Goal: Task Accomplishment & Management: Manage account settings

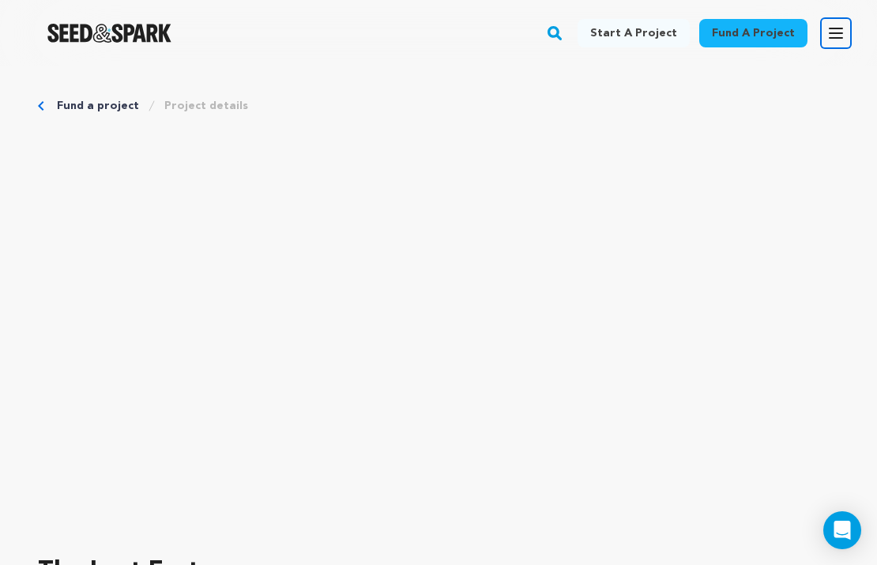
click at [841, 37] on icon "button" at bounding box center [835, 32] width 13 height 9
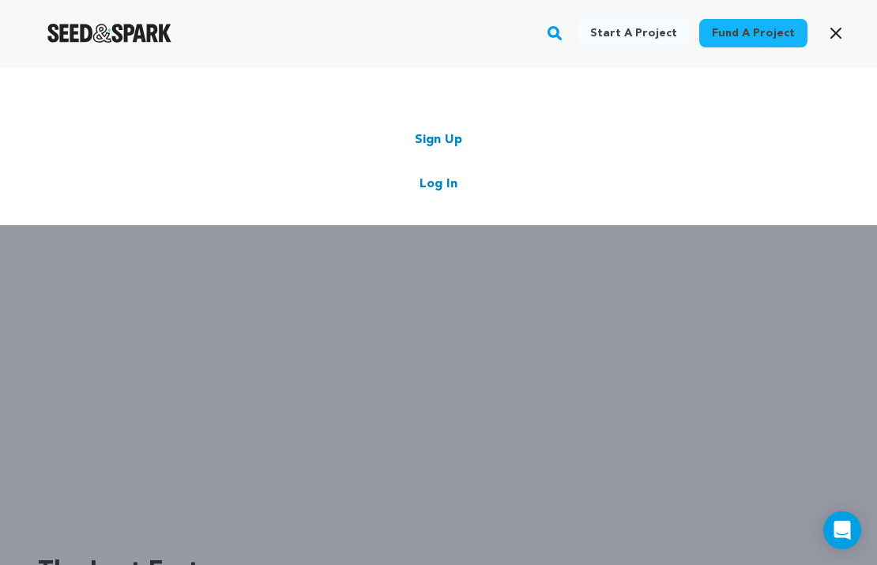
click at [433, 190] on link "Log In" at bounding box center [438, 184] width 38 height 19
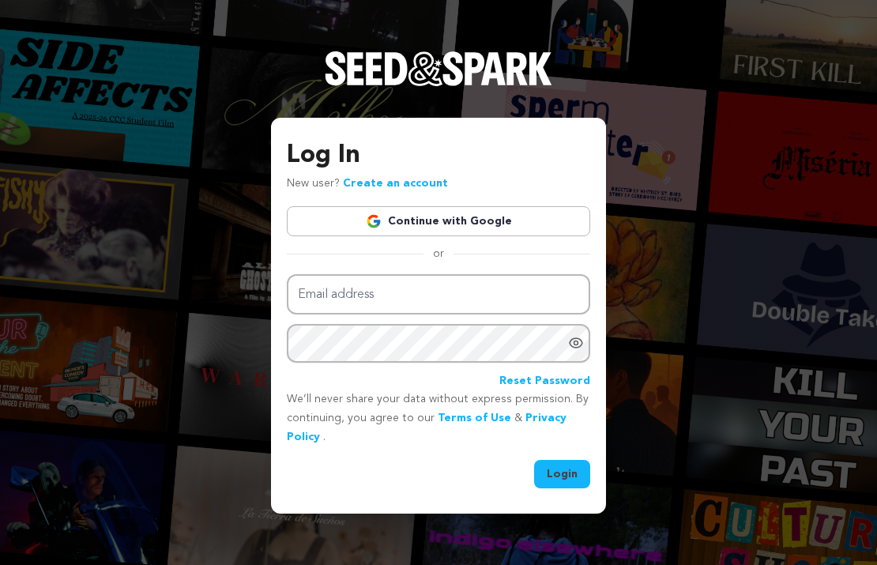
click at [432, 217] on link "Continue with Google" at bounding box center [438, 221] width 303 height 30
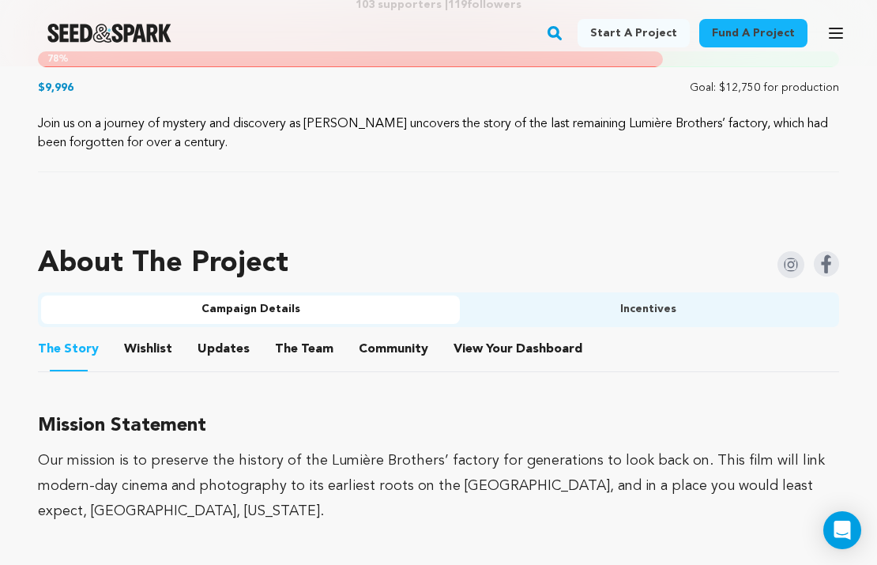
scroll to position [870, 0]
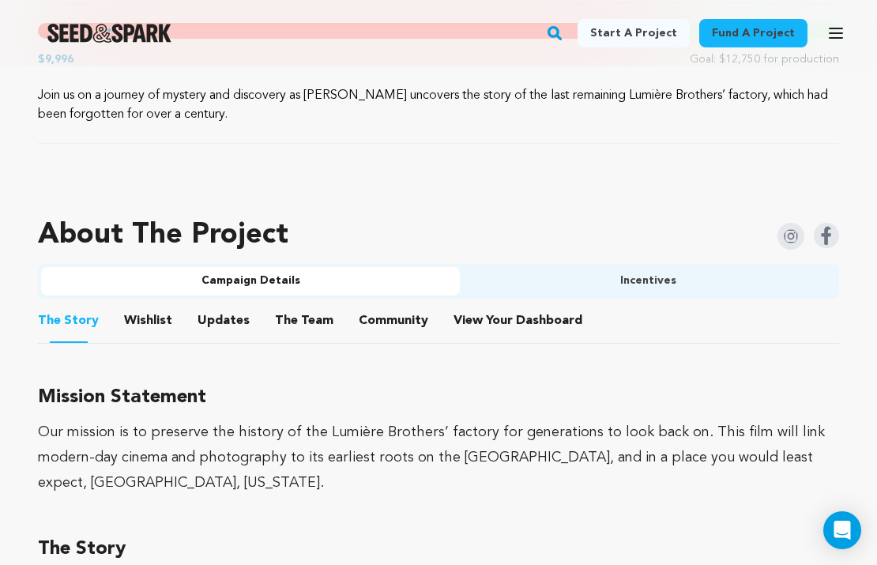
click at [359, 332] on li "Community Community" at bounding box center [394, 321] width 70 height 44
click at [375, 323] on button "Community" at bounding box center [393, 324] width 38 height 38
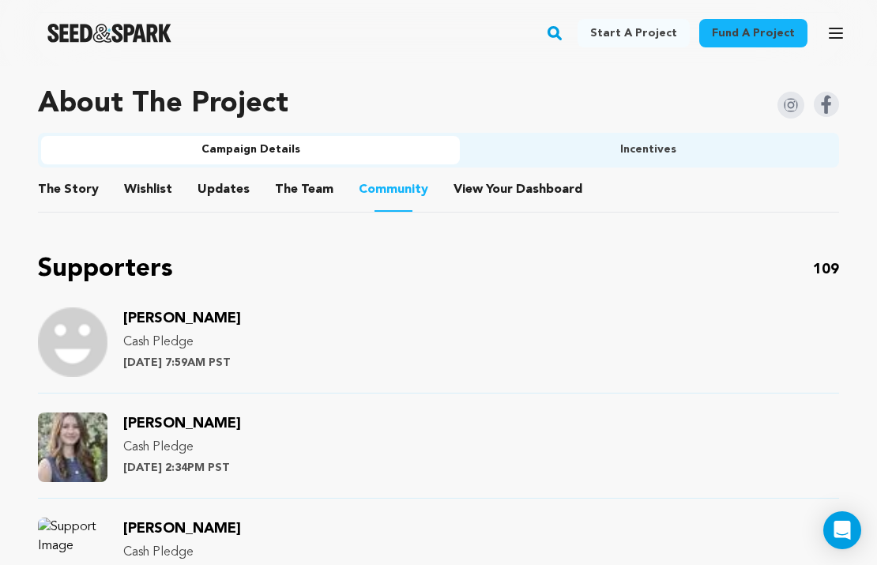
scroll to position [1017, 0]
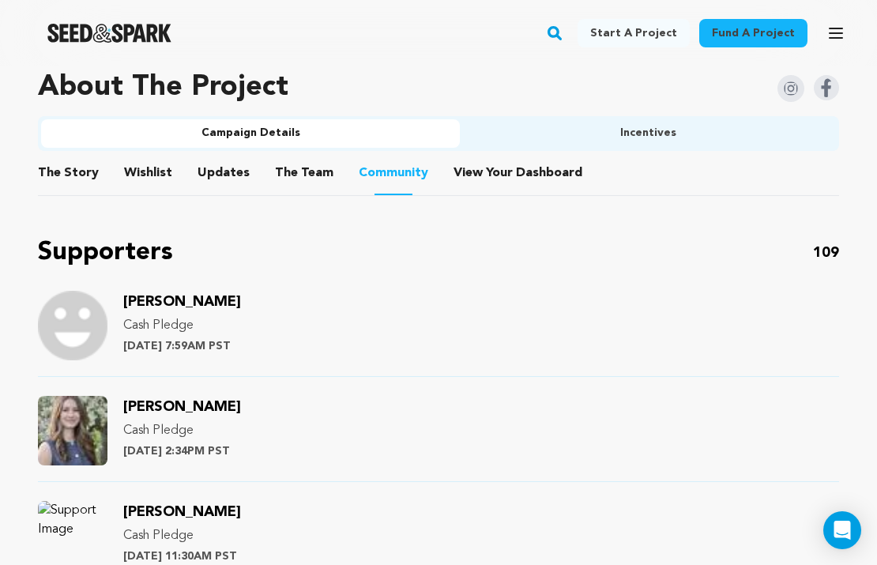
click at [187, 298] on span "Jeanne Keller" at bounding box center [182, 302] width 118 height 14
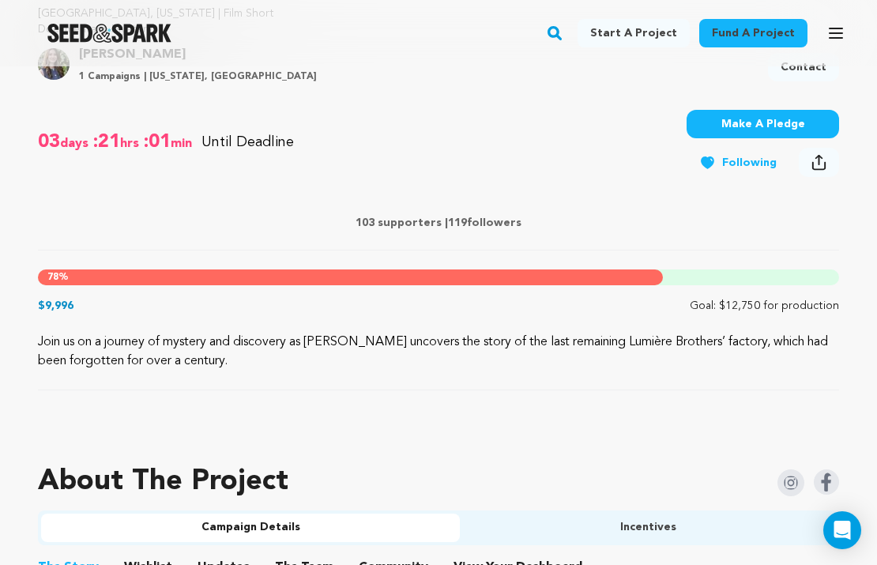
scroll to position [721, 0]
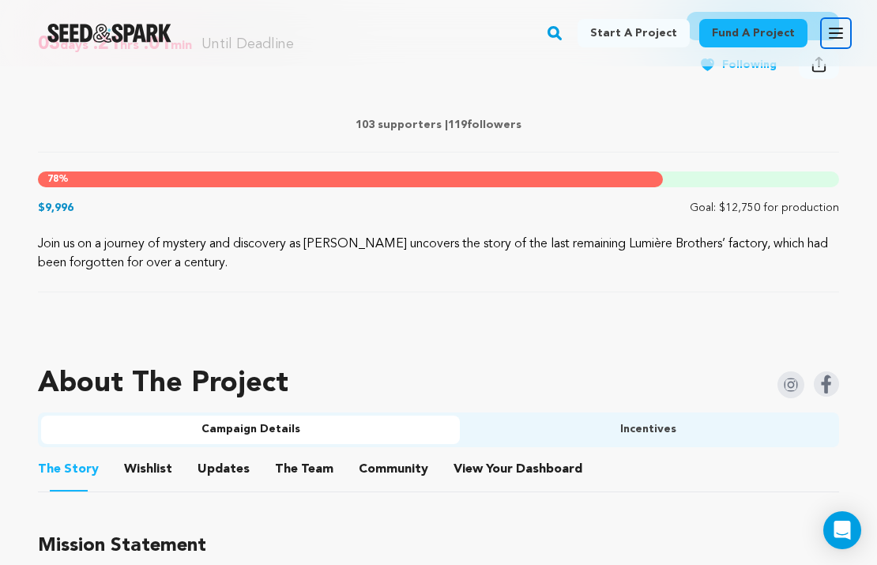
click at [831, 25] on icon "button" at bounding box center [835, 33] width 19 height 19
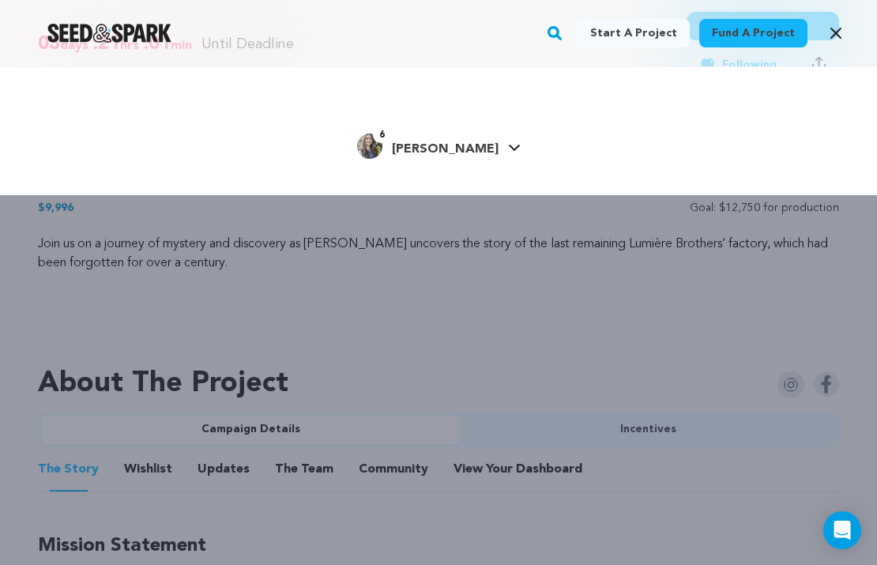
click at [478, 124] on div "Start a project Fund a project 6" at bounding box center [438, 131] width 877 height 128
click at [476, 141] on link "6 Riley A. Riley A." at bounding box center [439, 144] width 164 height 28
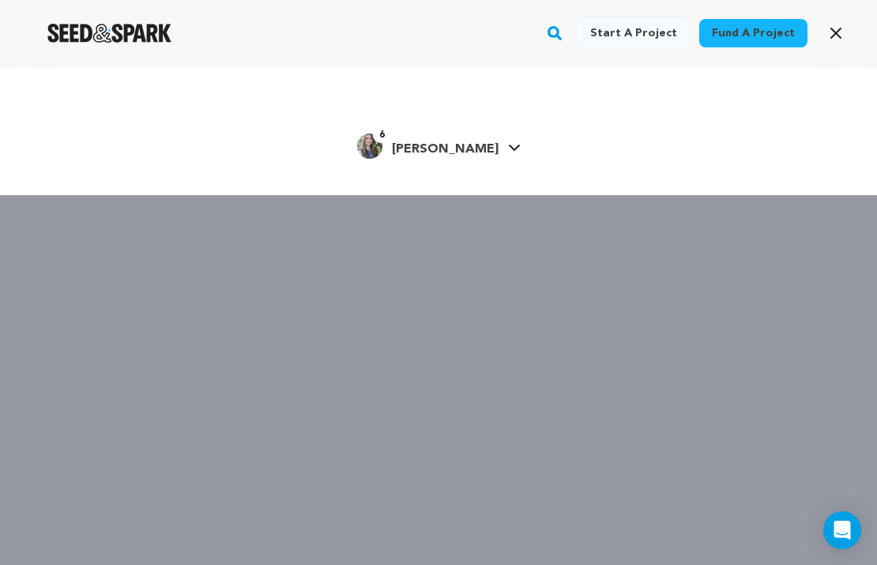
click at [476, 141] on link "6 Riley A. Riley A." at bounding box center [439, 144] width 164 height 28
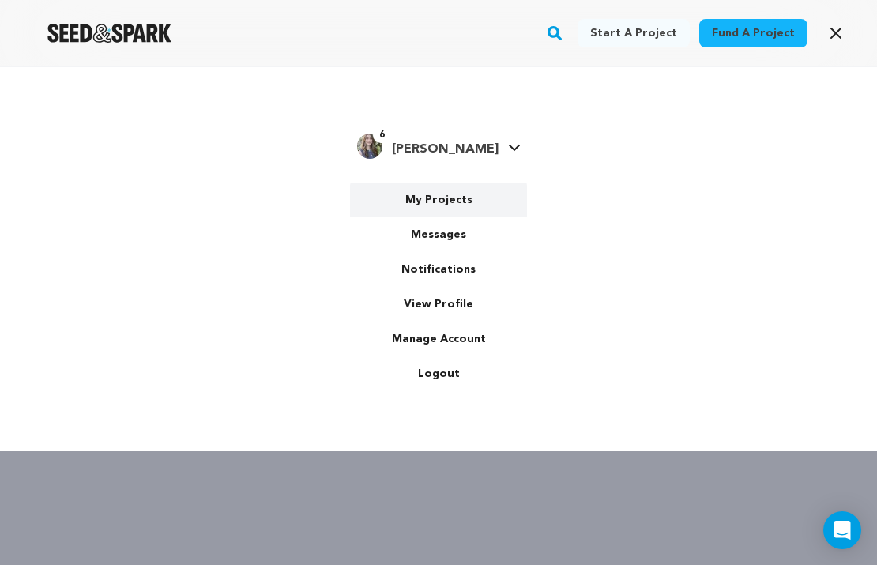
click at [423, 203] on link "My Projects" at bounding box center [438, 199] width 177 height 35
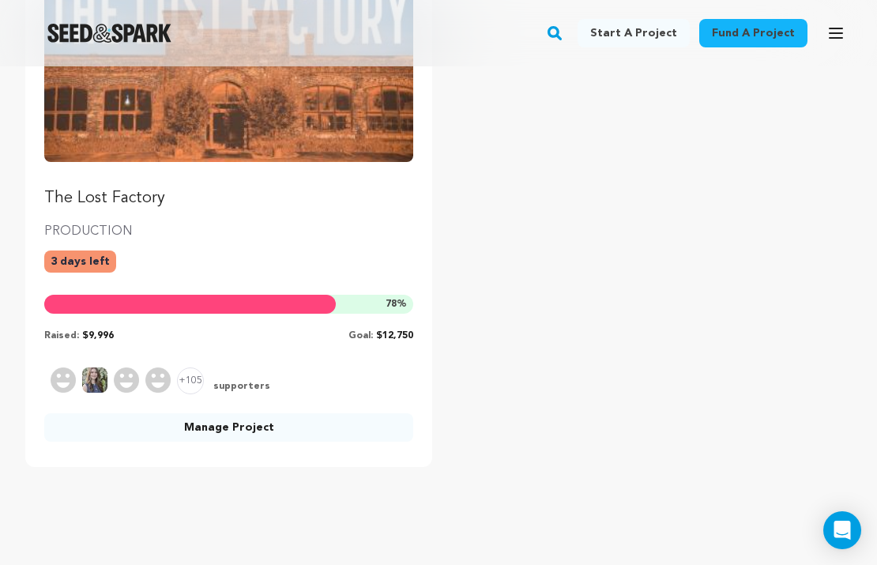
scroll to position [299, 0]
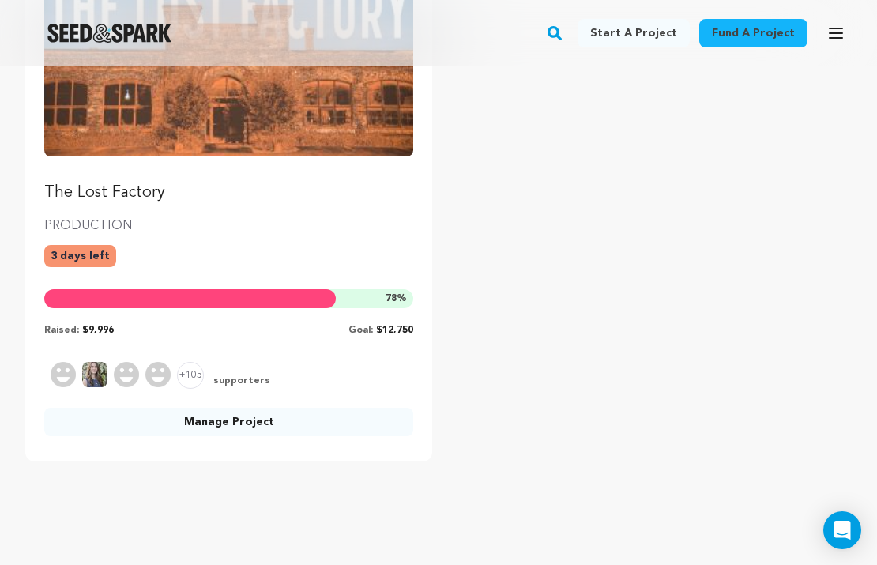
click at [150, 415] on link "Manage Project" at bounding box center [228, 422] width 369 height 28
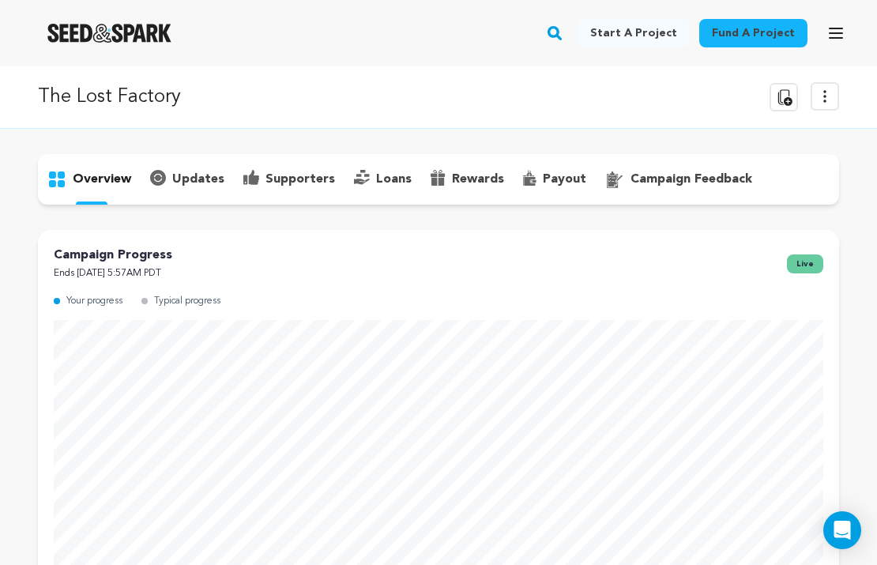
click at [321, 182] on p "supporters" at bounding box center [300, 179] width 70 height 19
